Goal: Task Accomplishment & Management: Use online tool/utility

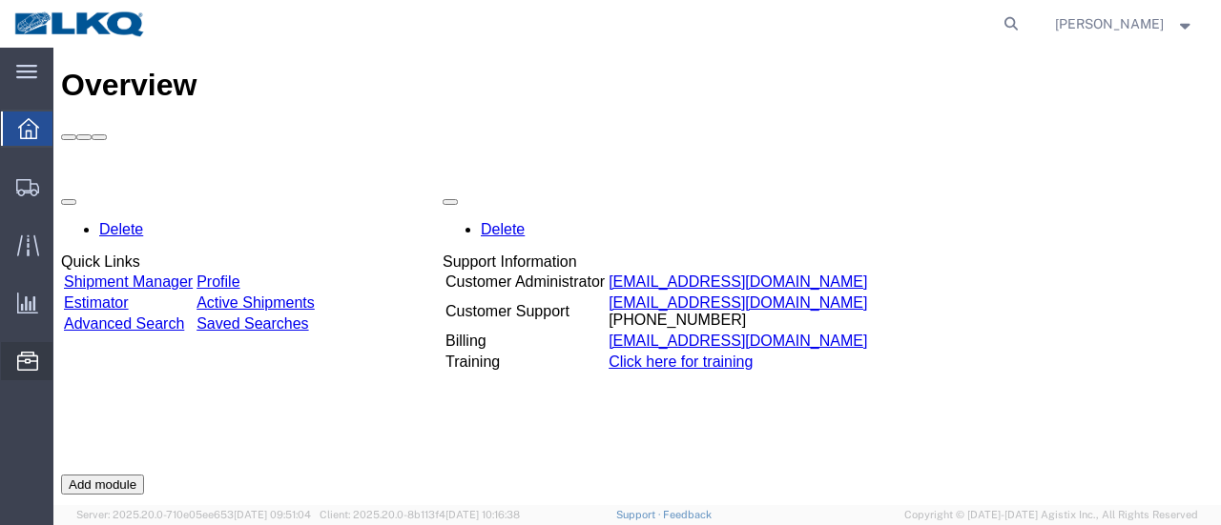
click at [0, 0] on span "Location Appointment" at bounding box center [0, 0] width 0 height 0
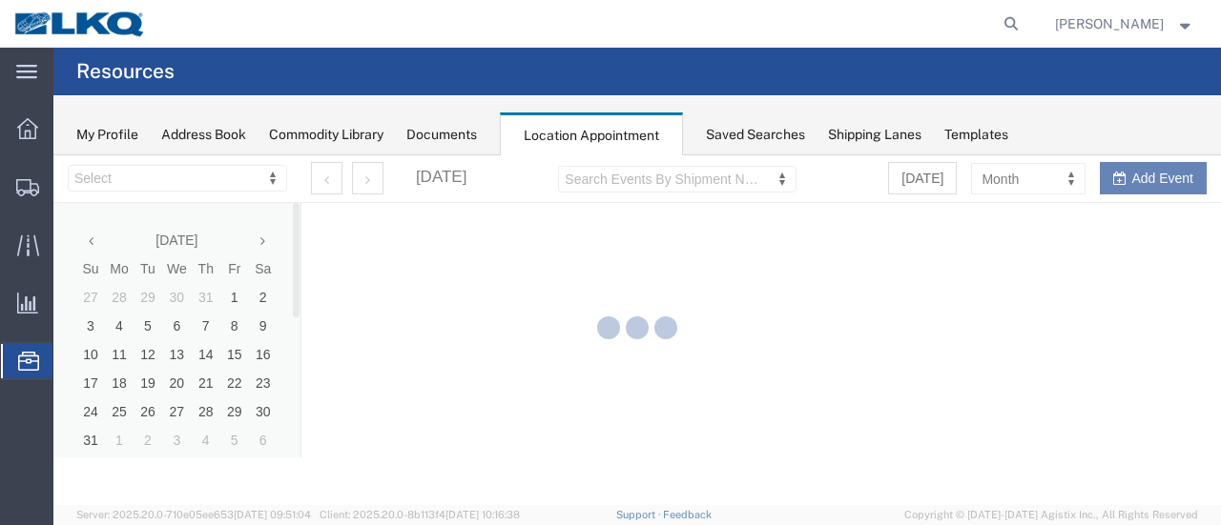
select select "28712"
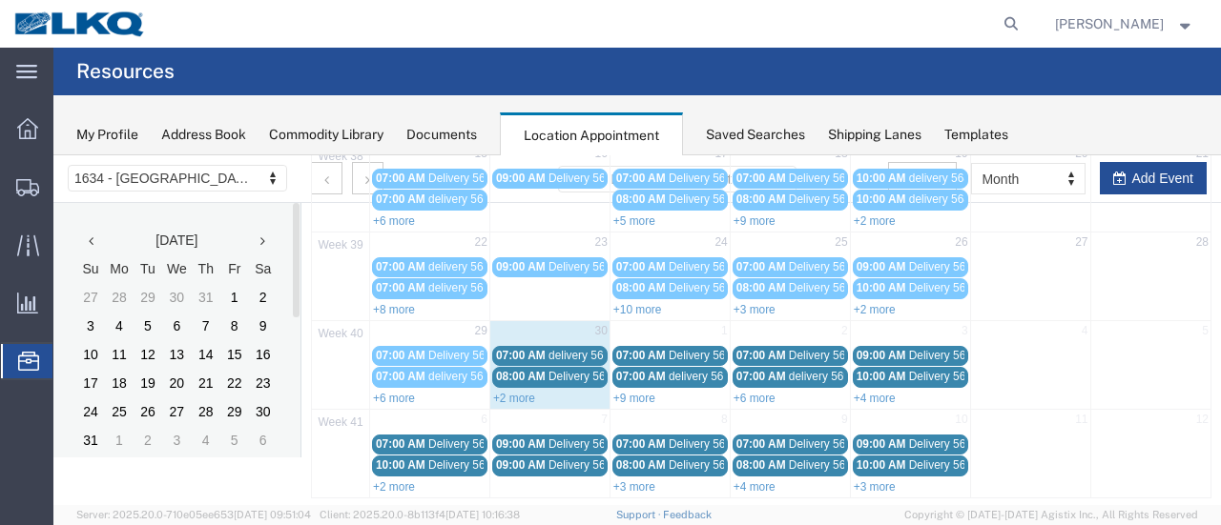
scroll to position [324, 0]
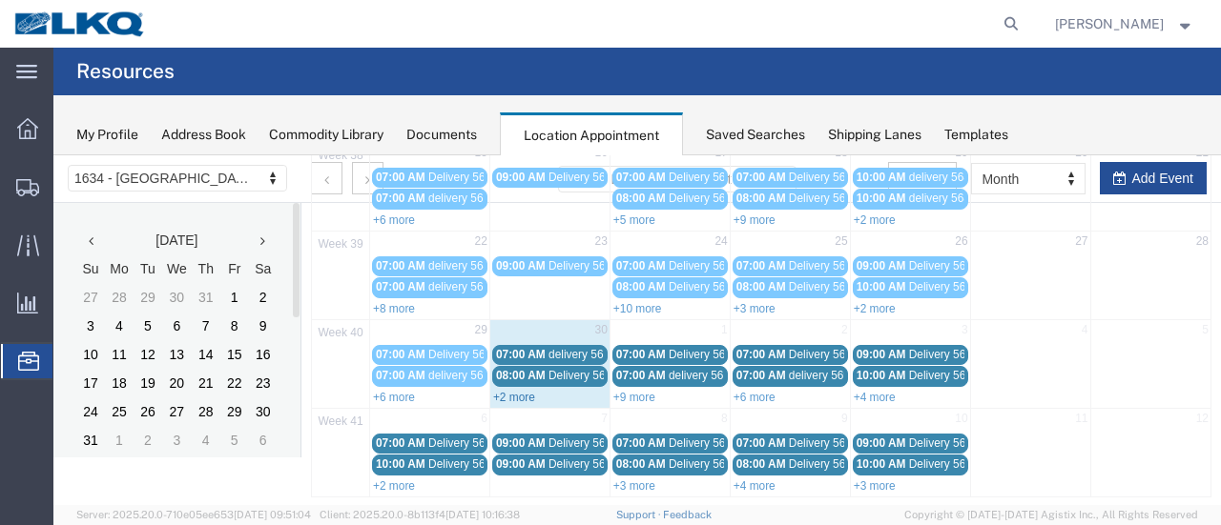
click at [505, 391] on link "+2 more" at bounding box center [514, 397] width 42 height 13
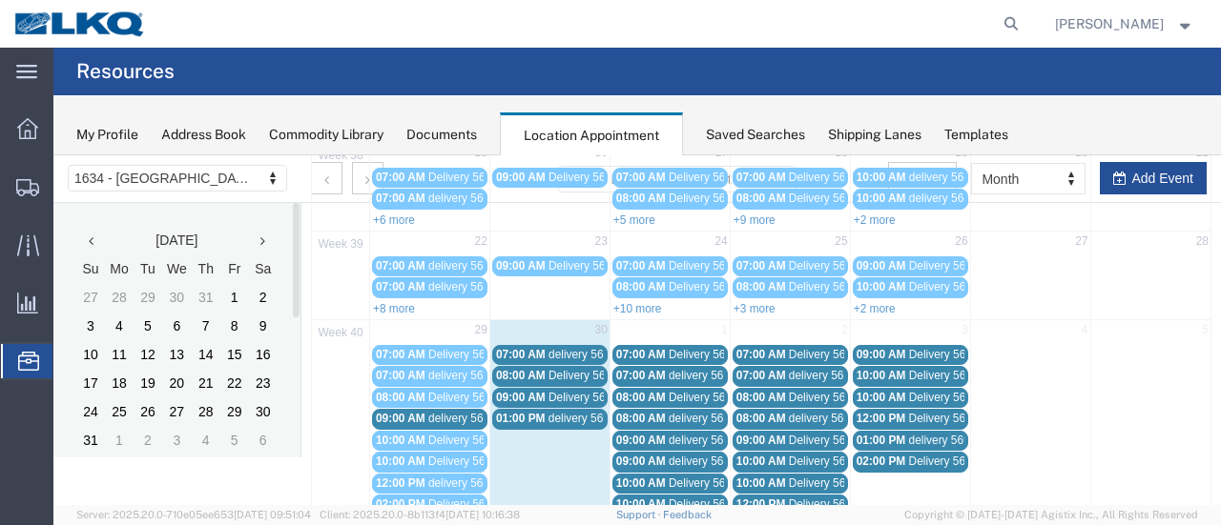
click at [563, 348] on span "delivery 56949314" at bounding box center [594, 354] width 92 height 13
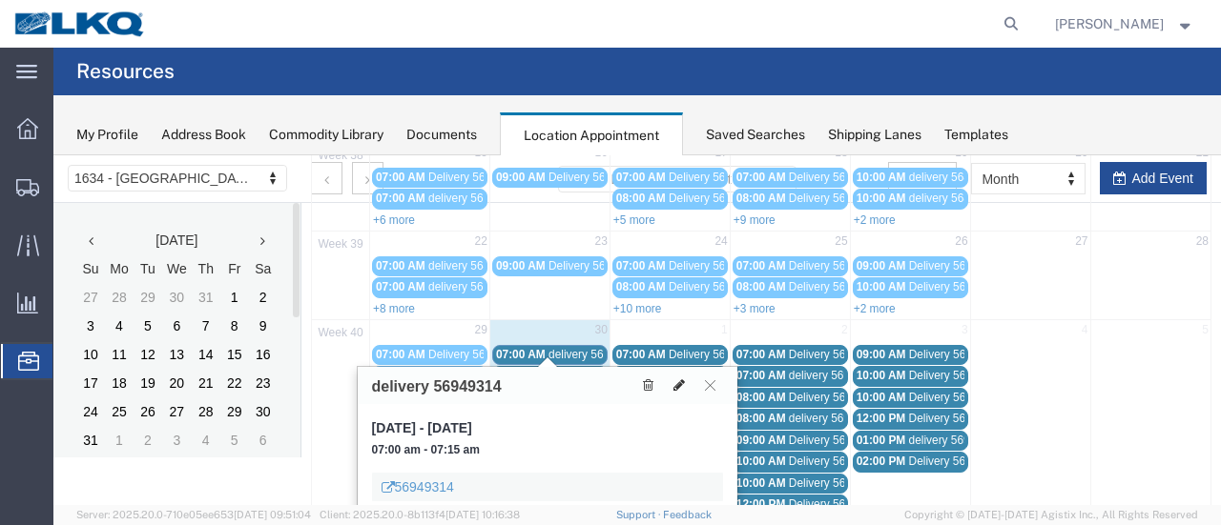
click at [677, 379] on icon at bounding box center [678, 385] width 11 height 13
select select "1"
select select
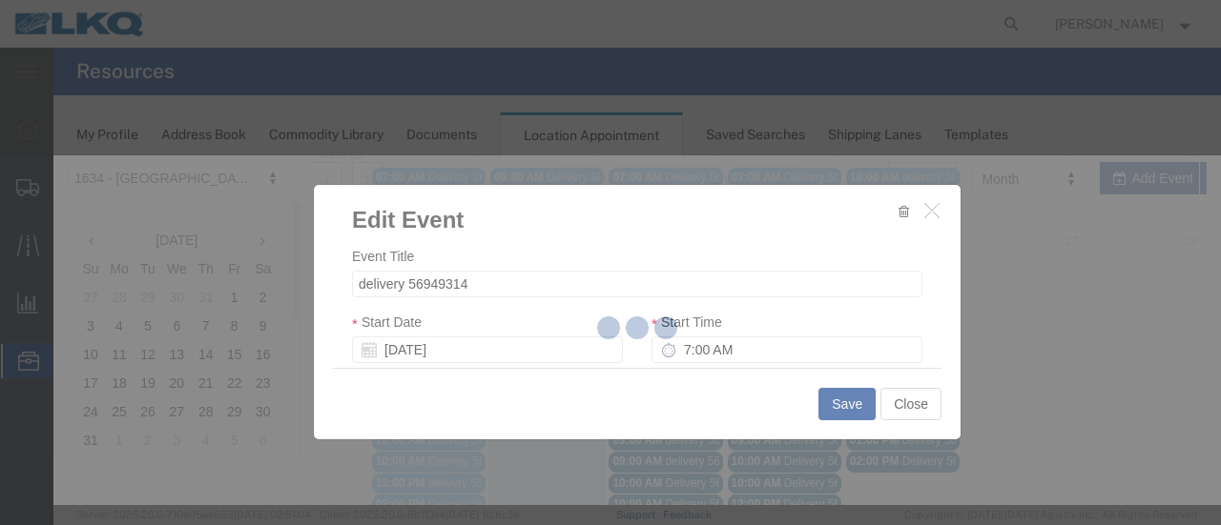
select select
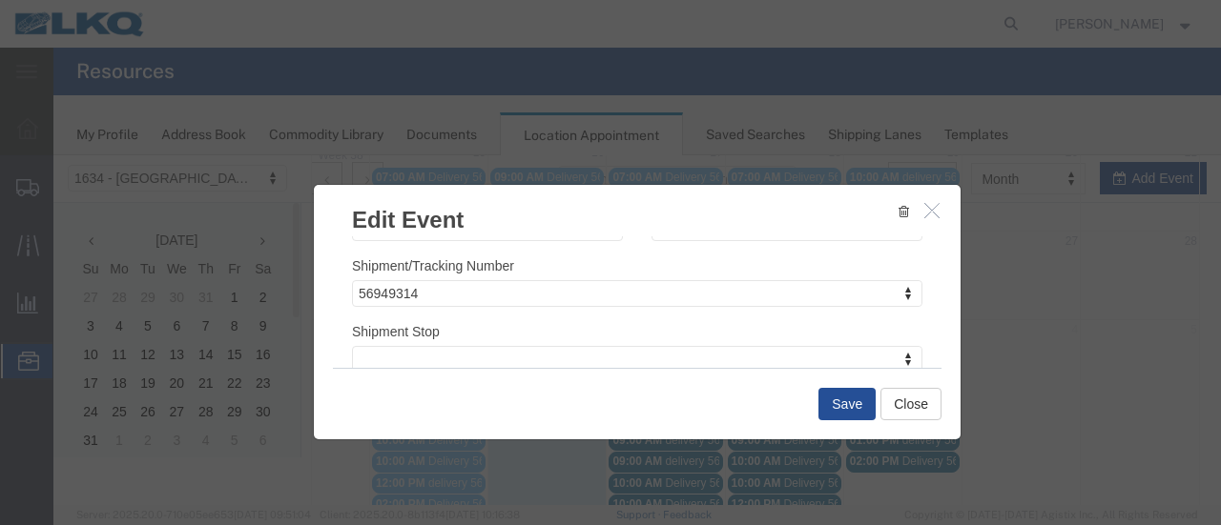
scroll to position [286, 0]
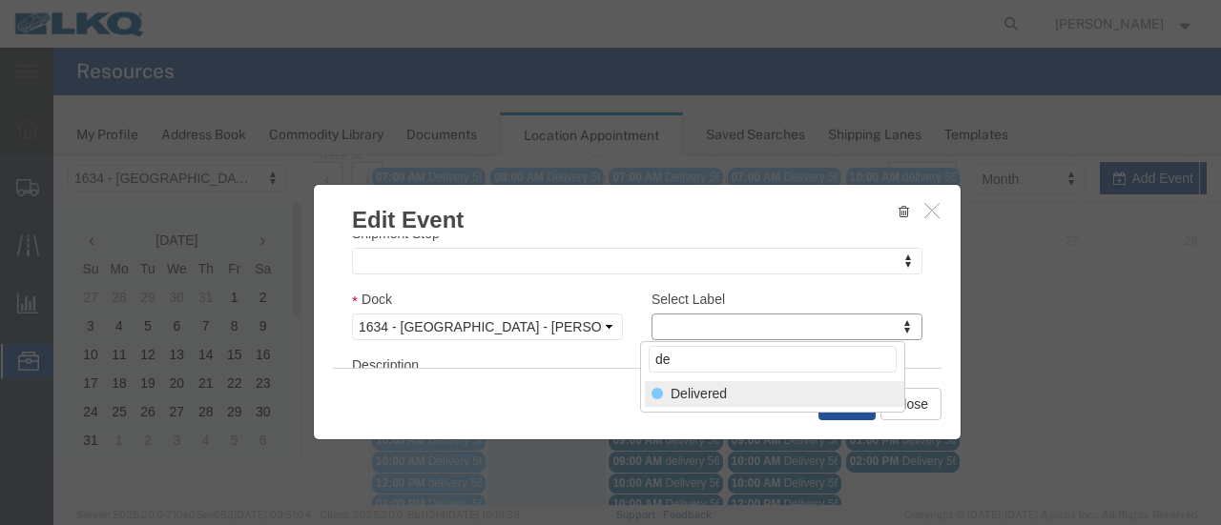
type input "de"
select select "40"
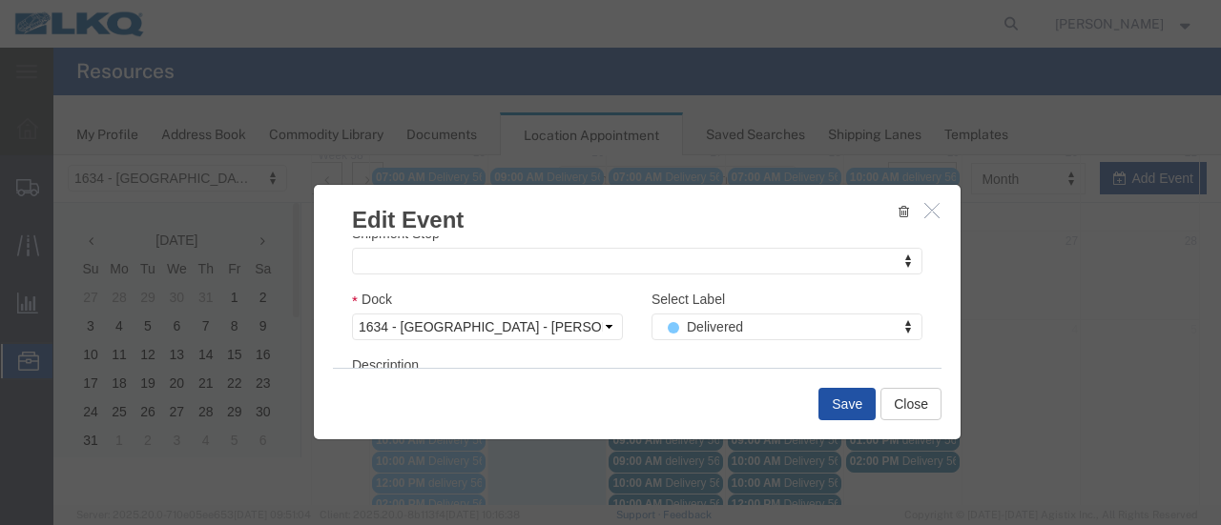
click at [847, 407] on button "Save" at bounding box center [846, 404] width 57 height 32
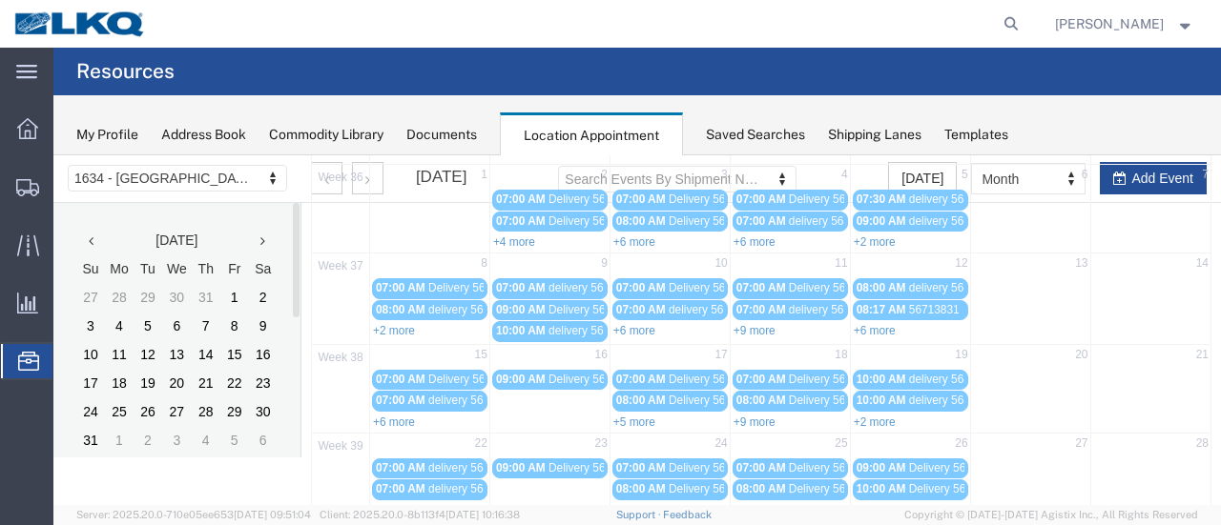
scroll to position [324, 0]
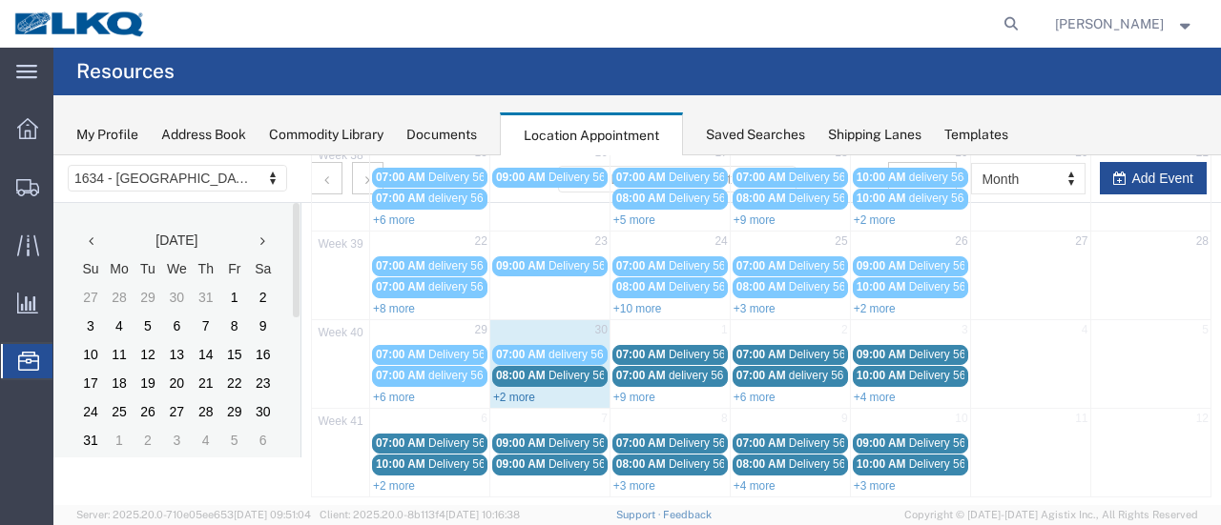
click at [512, 391] on link "+2 more" at bounding box center [514, 397] width 42 height 13
